Goal: Task Accomplishment & Management: Manage account settings

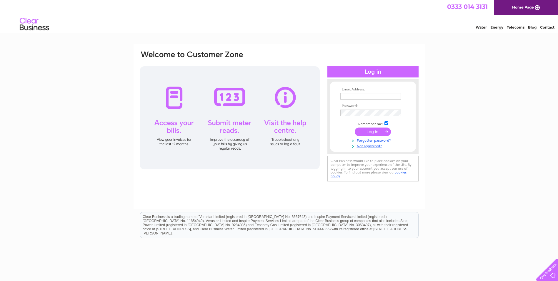
click at [267, 97] on input "text" at bounding box center [370, 96] width 61 height 6
type input "[EMAIL_ADDRESS][DOMAIN_NAME]"
click at [267, 140] on link "Forgotten password?" at bounding box center [373, 141] width 67 height 6
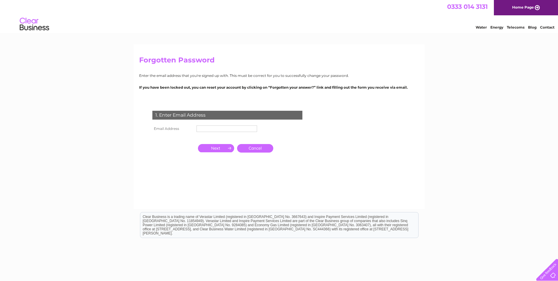
click at [209, 126] on input "text" at bounding box center [227, 128] width 61 height 6
type input "[EMAIL_ADDRESS][DOMAIN_NAME]"
click at [218, 152] on input "button" at bounding box center [216, 148] width 36 height 8
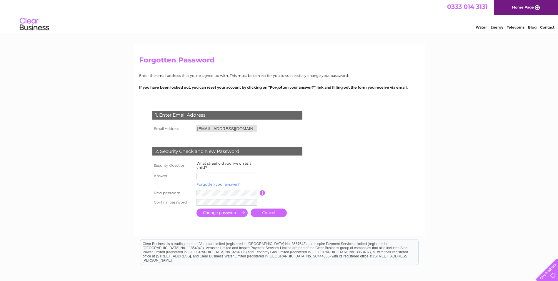
click at [215, 182] on link "Forgotten your answer?" at bounding box center [218, 184] width 43 height 4
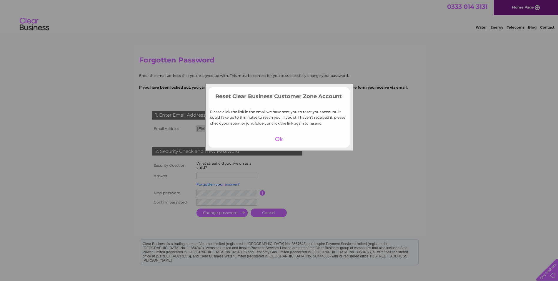
click at [281, 138] on div at bounding box center [279, 139] width 36 height 8
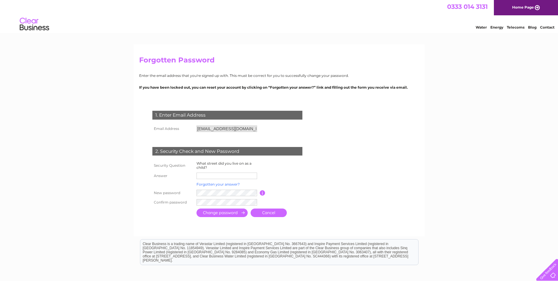
click at [210, 184] on link "Forgotten your answer?" at bounding box center [218, 184] width 43 height 4
